Goal: Task Accomplishment & Management: Complete application form

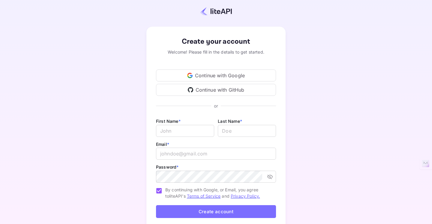
scroll to position [31, 0]
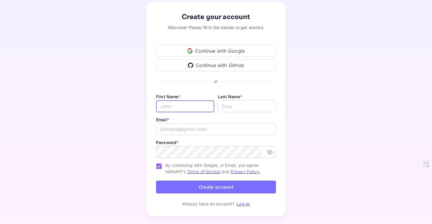
click at [176, 108] on input "Email *" at bounding box center [185, 106] width 58 height 12
type input "[PERSON_NAME]"
type input "[PERSON_NAME][EMAIL_ADDRESS][DOMAIN_NAME]"
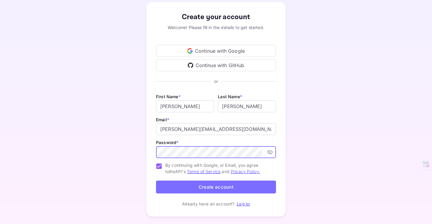
scroll to position [32, 0]
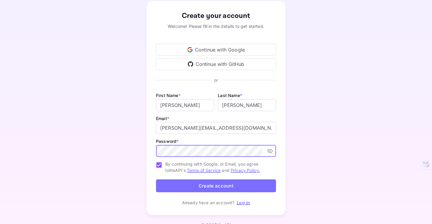
click at [216, 186] on button "Create account" at bounding box center [216, 186] width 120 height 13
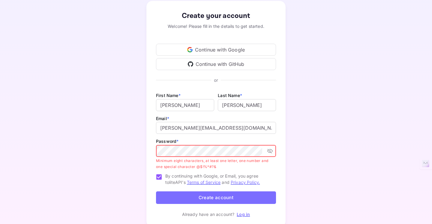
click at [270, 151] on icon "toggle password visibility" at bounding box center [270, 151] width 6 height 6
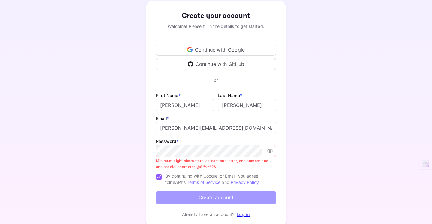
click at [216, 198] on button "Create account" at bounding box center [216, 198] width 120 height 13
click at [221, 199] on button "Create account" at bounding box center [216, 198] width 120 height 13
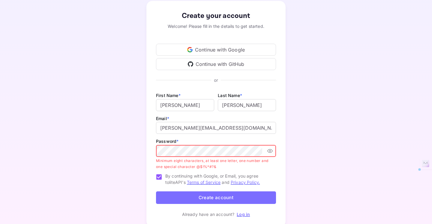
click at [218, 137] on div "Email * [PERSON_NAME][EMAIL_ADDRESS][DOMAIN_NAME] ​" at bounding box center [216, 126] width 120 height 23
click at [218, 47] on div "Continue with Google" at bounding box center [216, 50] width 120 height 12
